Goal: Information Seeking & Learning: Learn about a topic

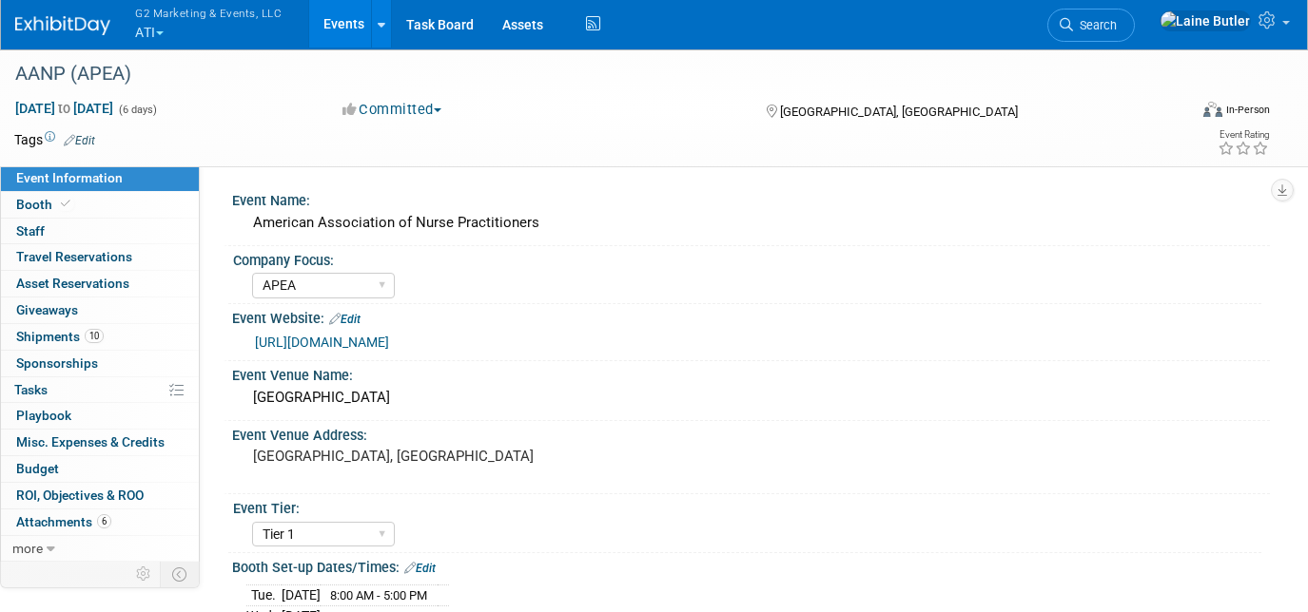
select select "APEA"
select select "Tier 1"
select select "Show Rented App/Device"
click at [142, 33] on button "G2 Marketing & Events, LLC ATI" at bounding box center [219, 24] width 172 height 49
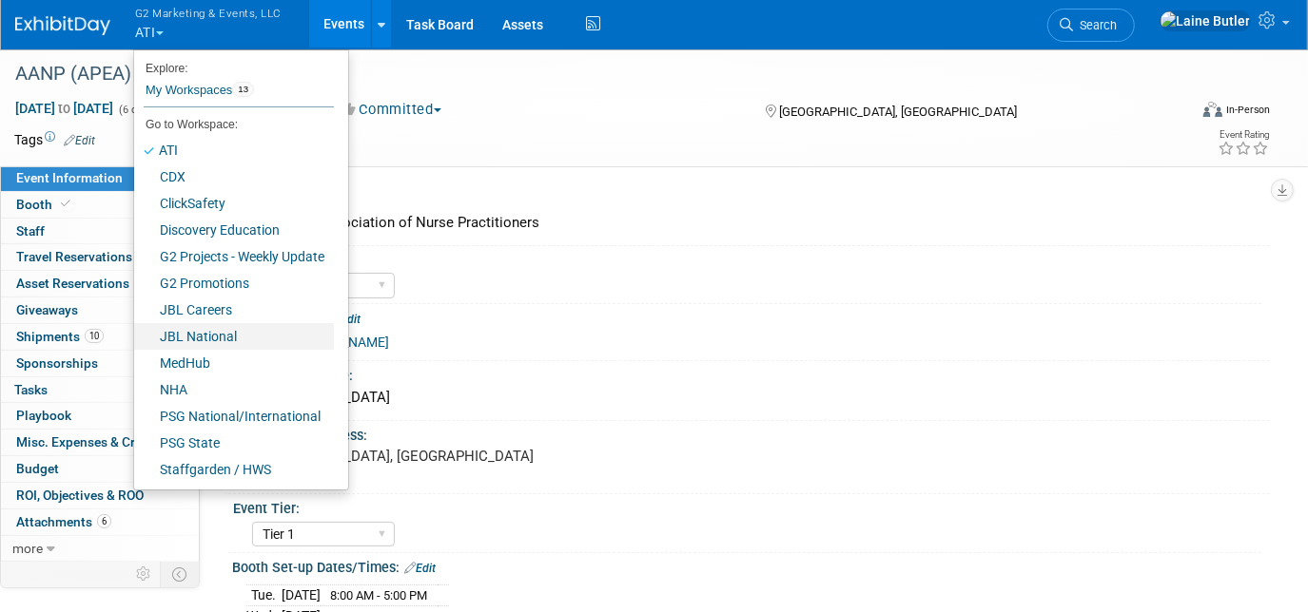
click at [225, 328] on link "JBL National" at bounding box center [234, 336] width 200 height 27
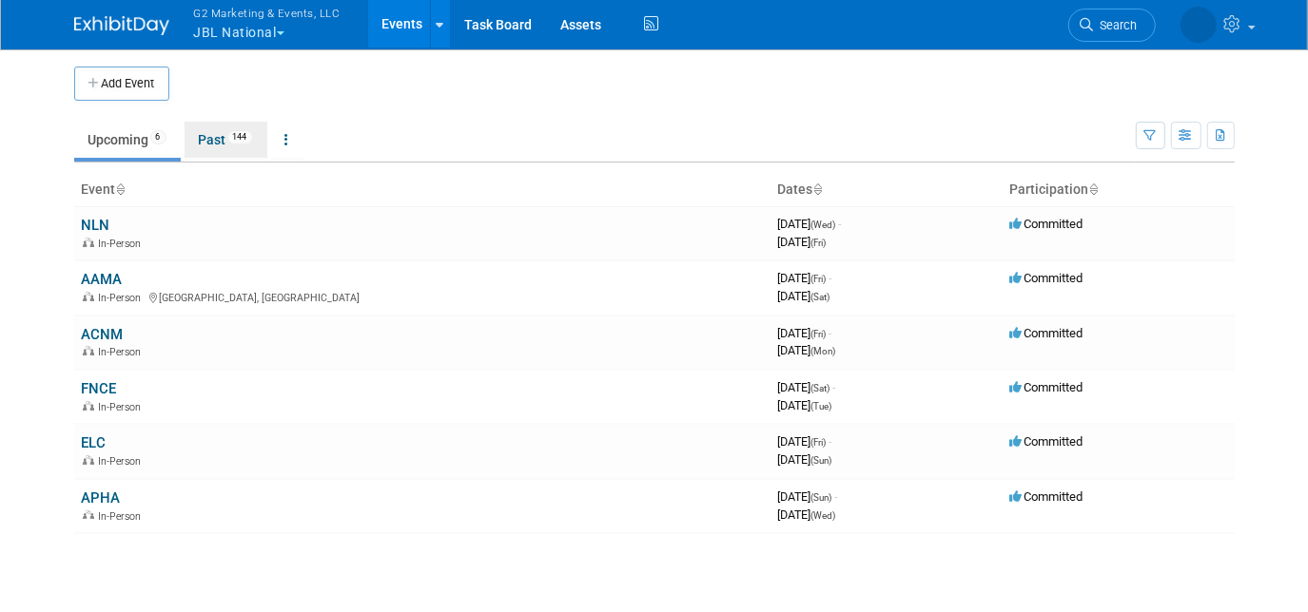
click at [207, 126] on link "Past 144" at bounding box center [225, 140] width 83 height 36
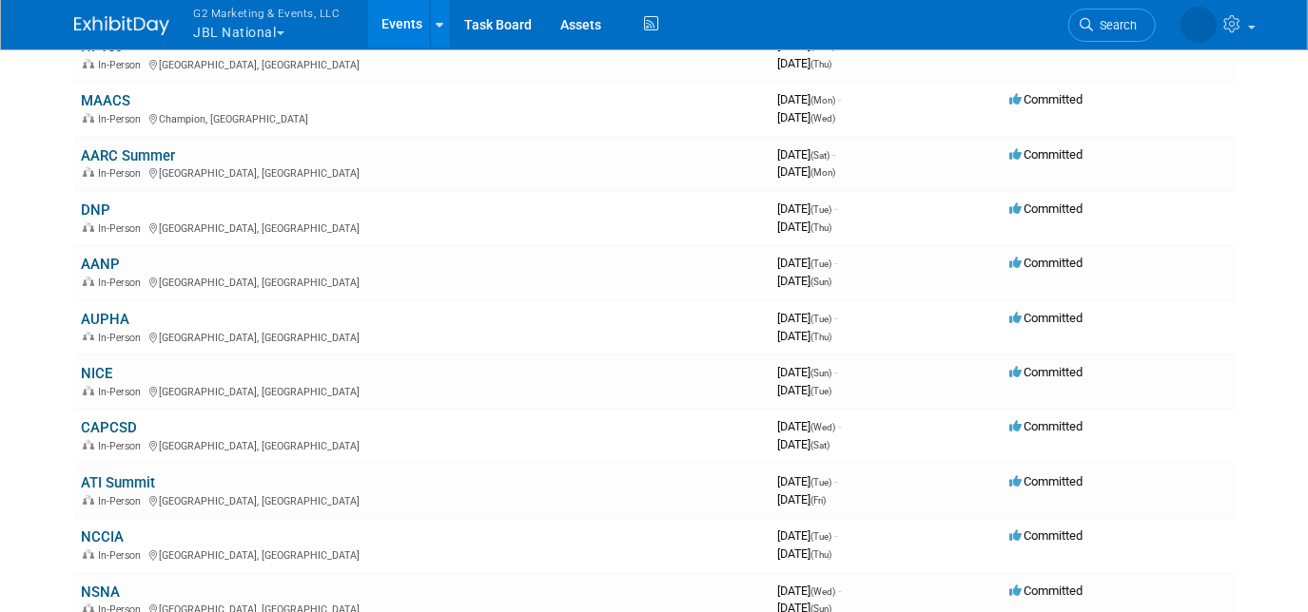
scroll to position [297, 0]
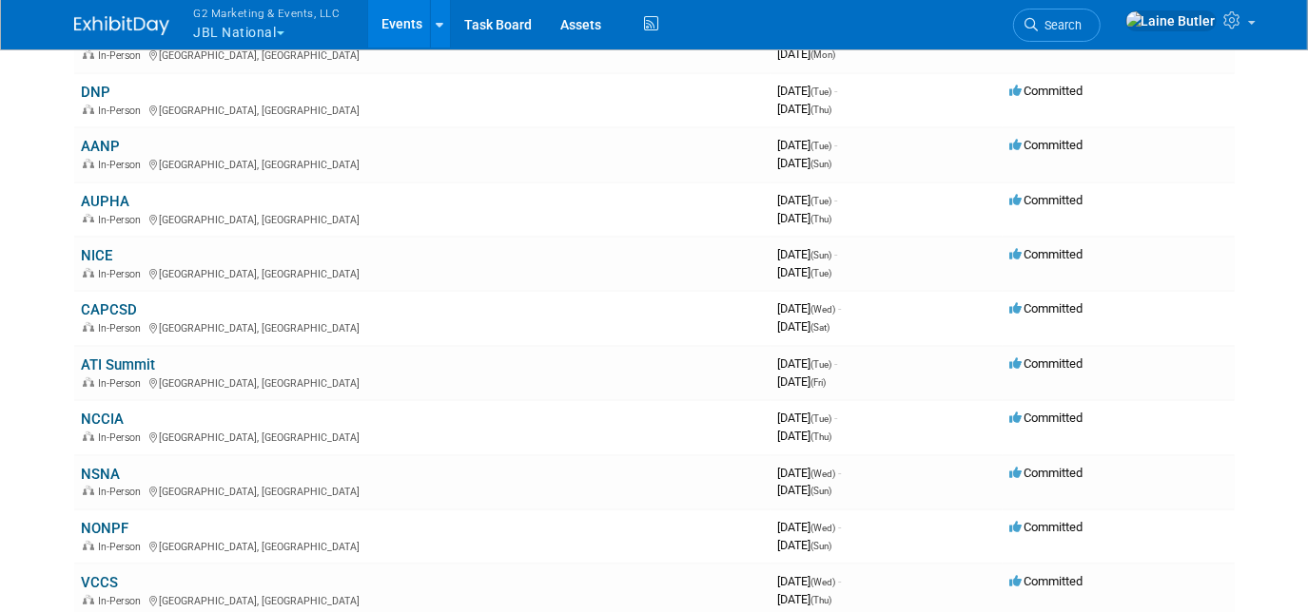
click at [105, 416] on link "NCCIA" at bounding box center [103, 419] width 43 height 17
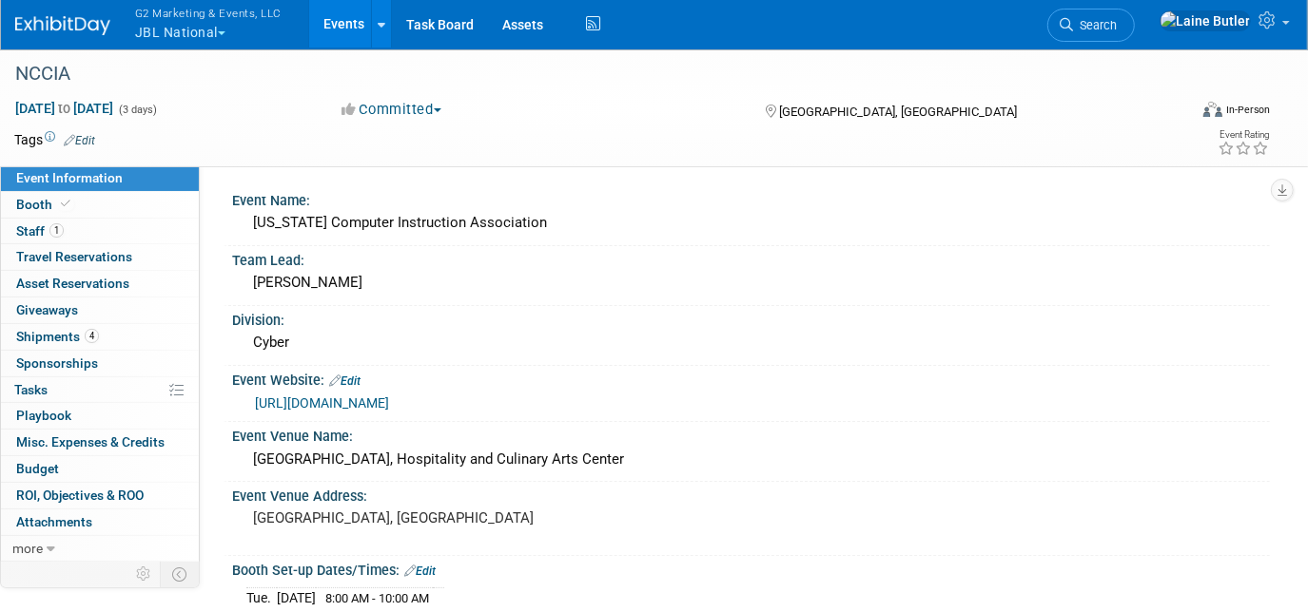
click at [29, 203] on span "Booth" at bounding box center [45, 204] width 58 height 15
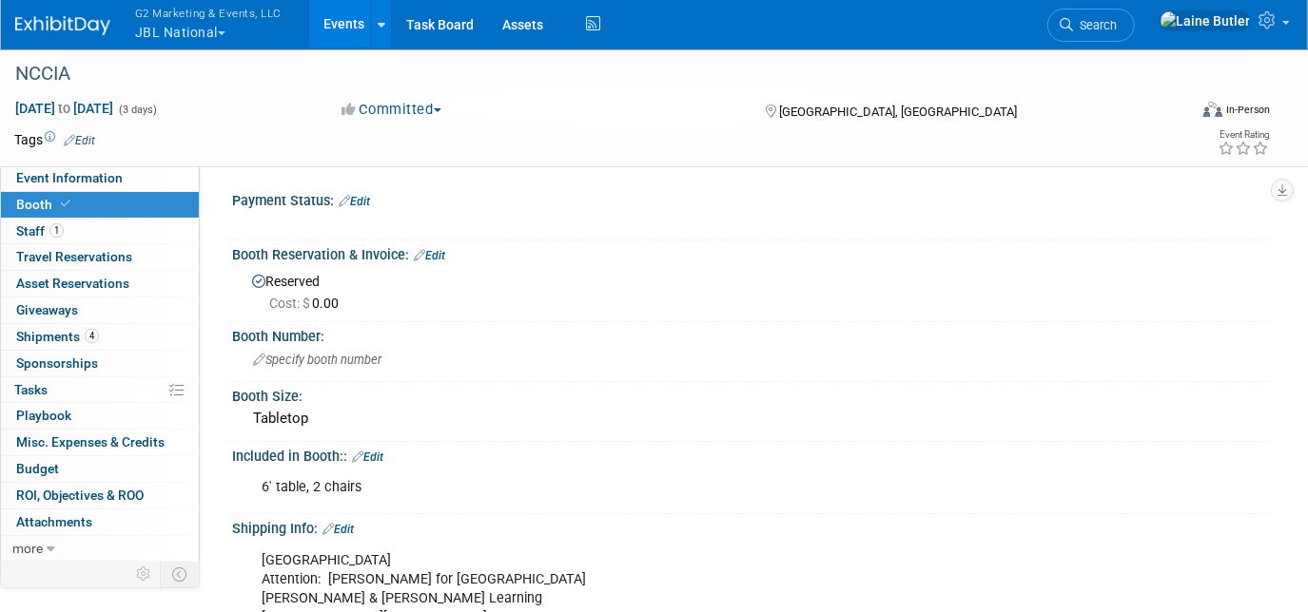
click at [63, 27] on img at bounding box center [62, 25] width 95 height 19
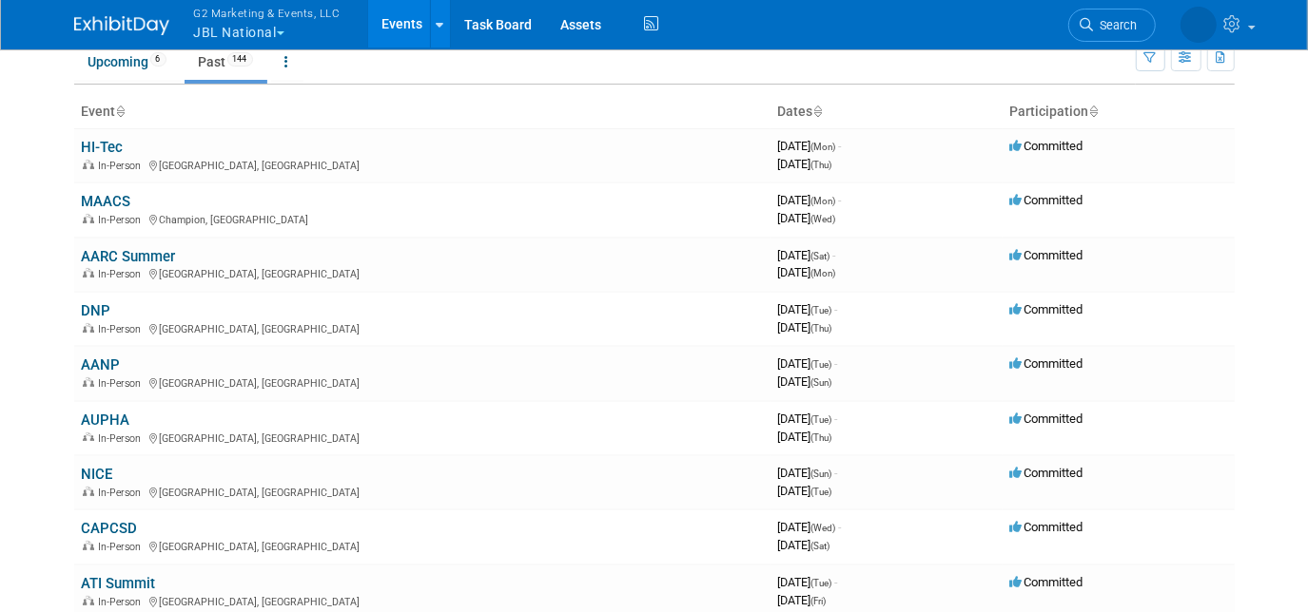
scroll to position [78, 0]
click at [88, 470] on link "NICE" at bounding box center [97, 474] width 31 height 17
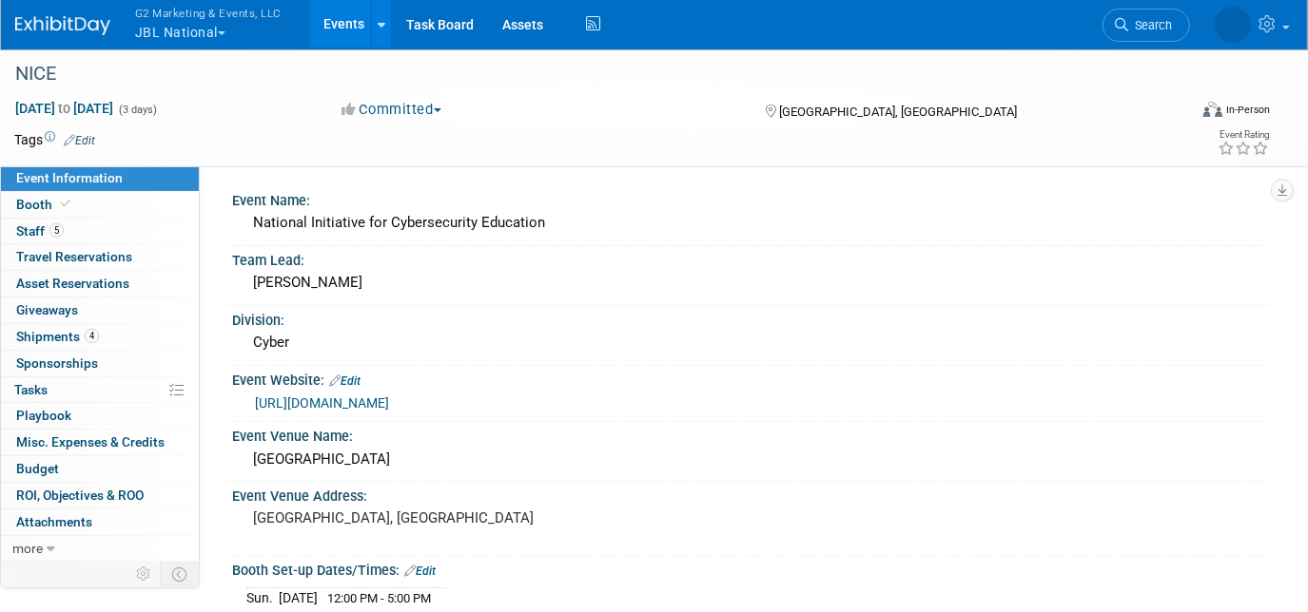
click at [37, 203] on span "Booth" at bounding box center [45, 204] width 58 height 15
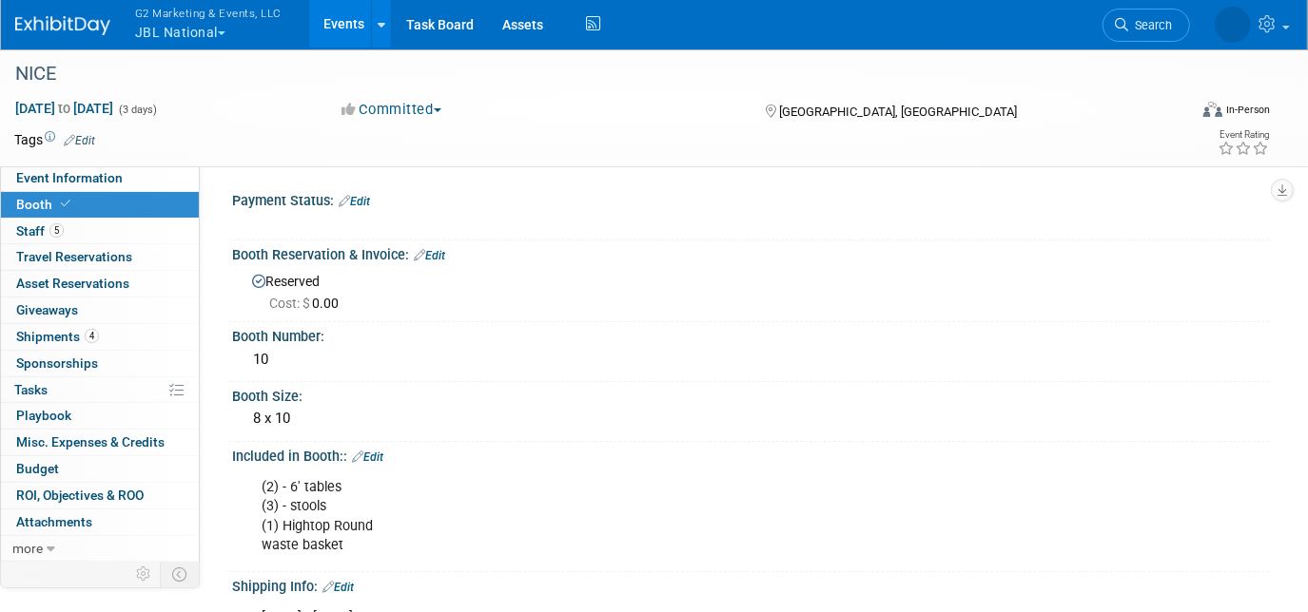
click at [38, 30] on img at bounding box center [62, 25] width 95 height 19
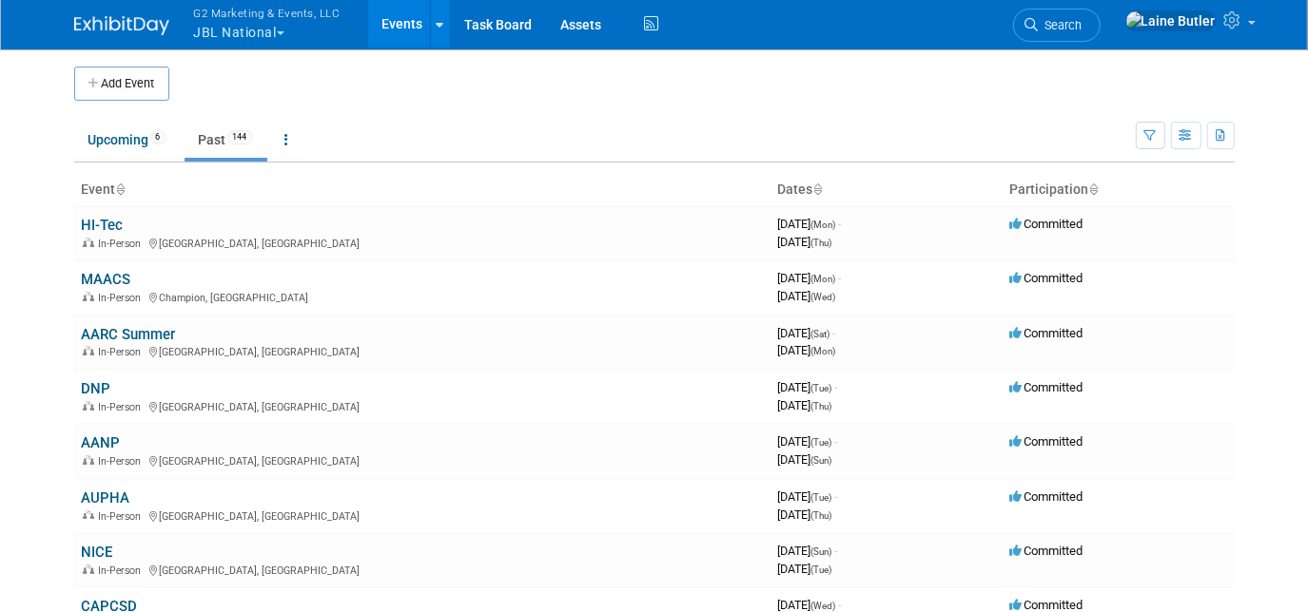
click at [82, 443] on link "AANP" at bounding box center [101, 443] width 39 height 17
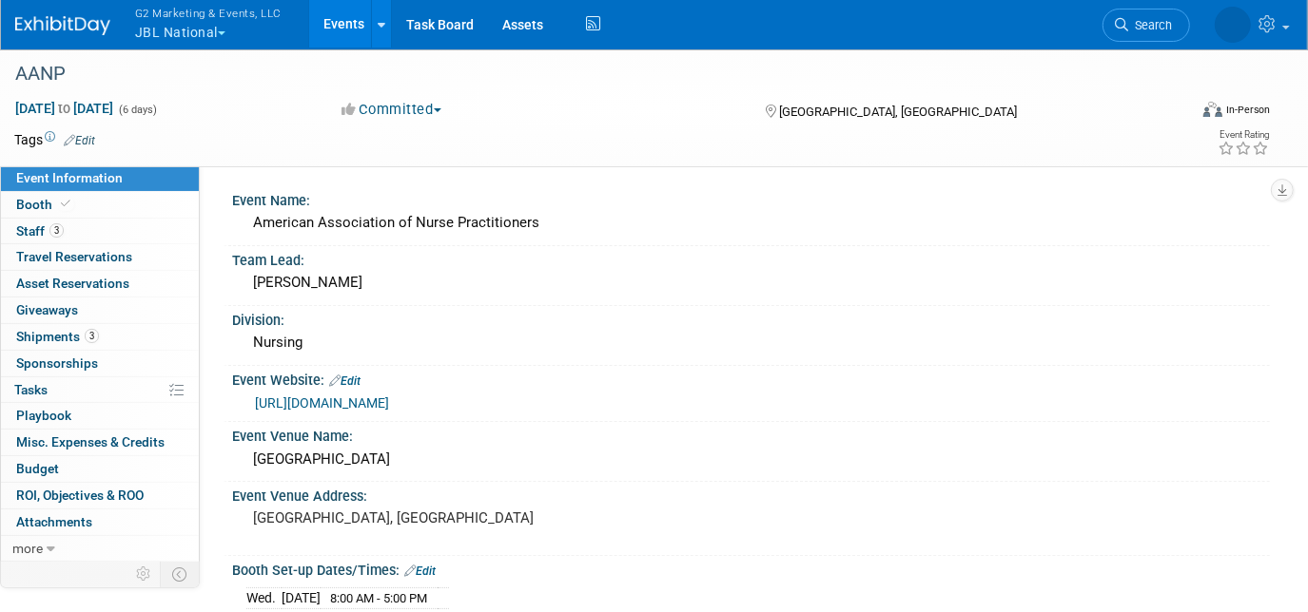
click at [35, 192] on link "Booth" at bounding box center [100, 205] width 198 height 26
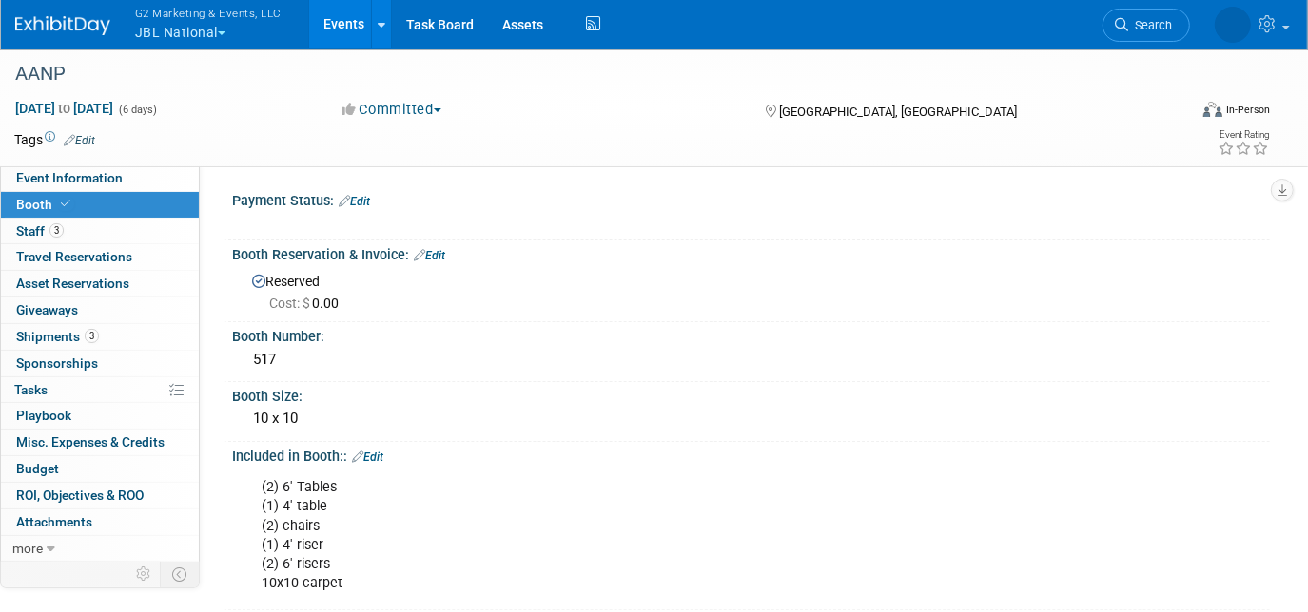
click at [51, 23] on img at bounding box center [62, 25] width 95 height 19
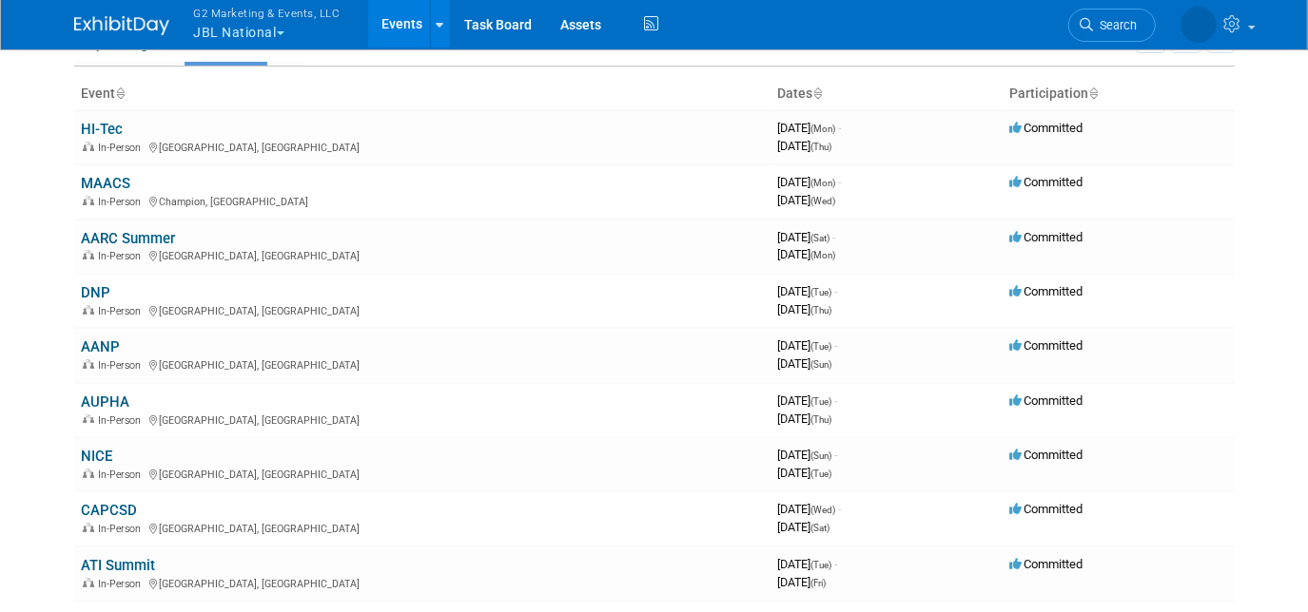
scroll to position [134, 0]
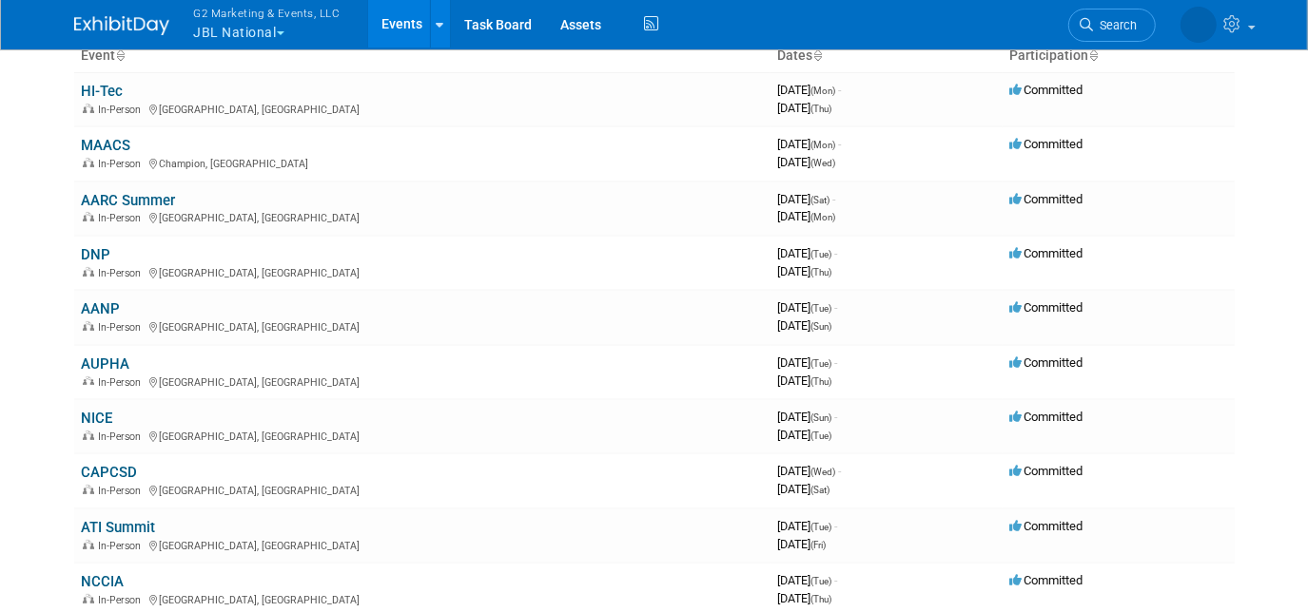
click at [101, 360] on link "AUPHA" at bounding box center [106, 364] width 49 height 17
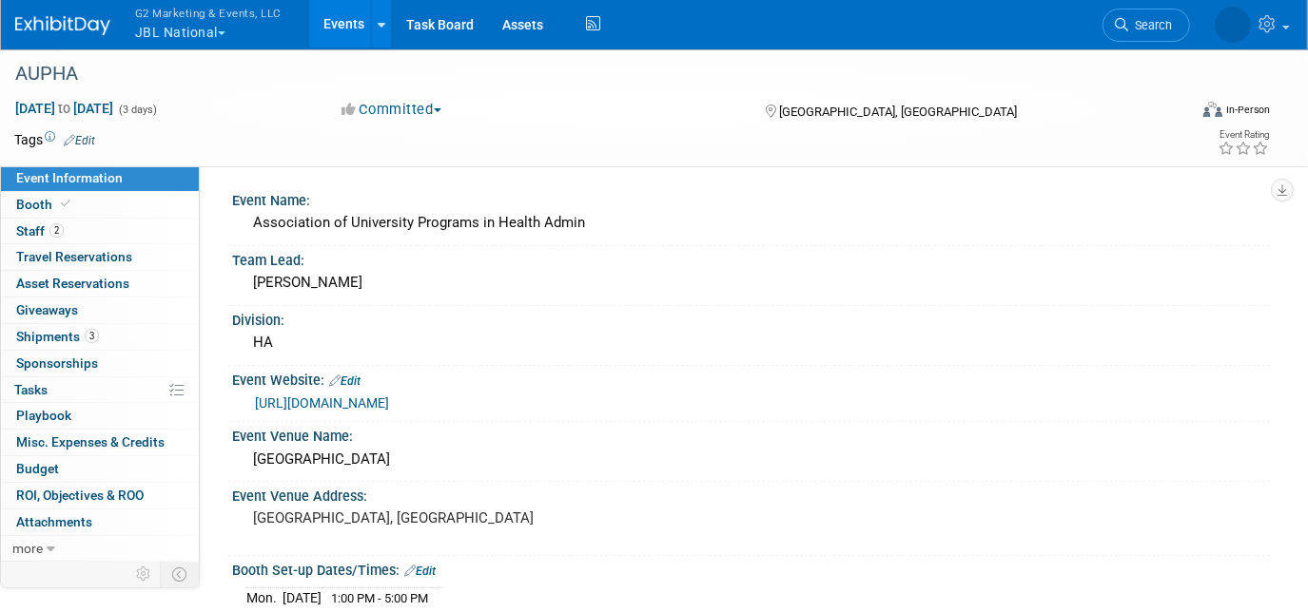
click at [306, 407] on div "[URL][DOMAIN_NAME]" at bounding box center [755, 404] width 1000 height 22
click at [289, 398] on link "[URL][DOMAIN_NAME]" at bounding box center [322, 403] width 134 height 15
